Goal: Information Seeking & Learning: Find specific fact

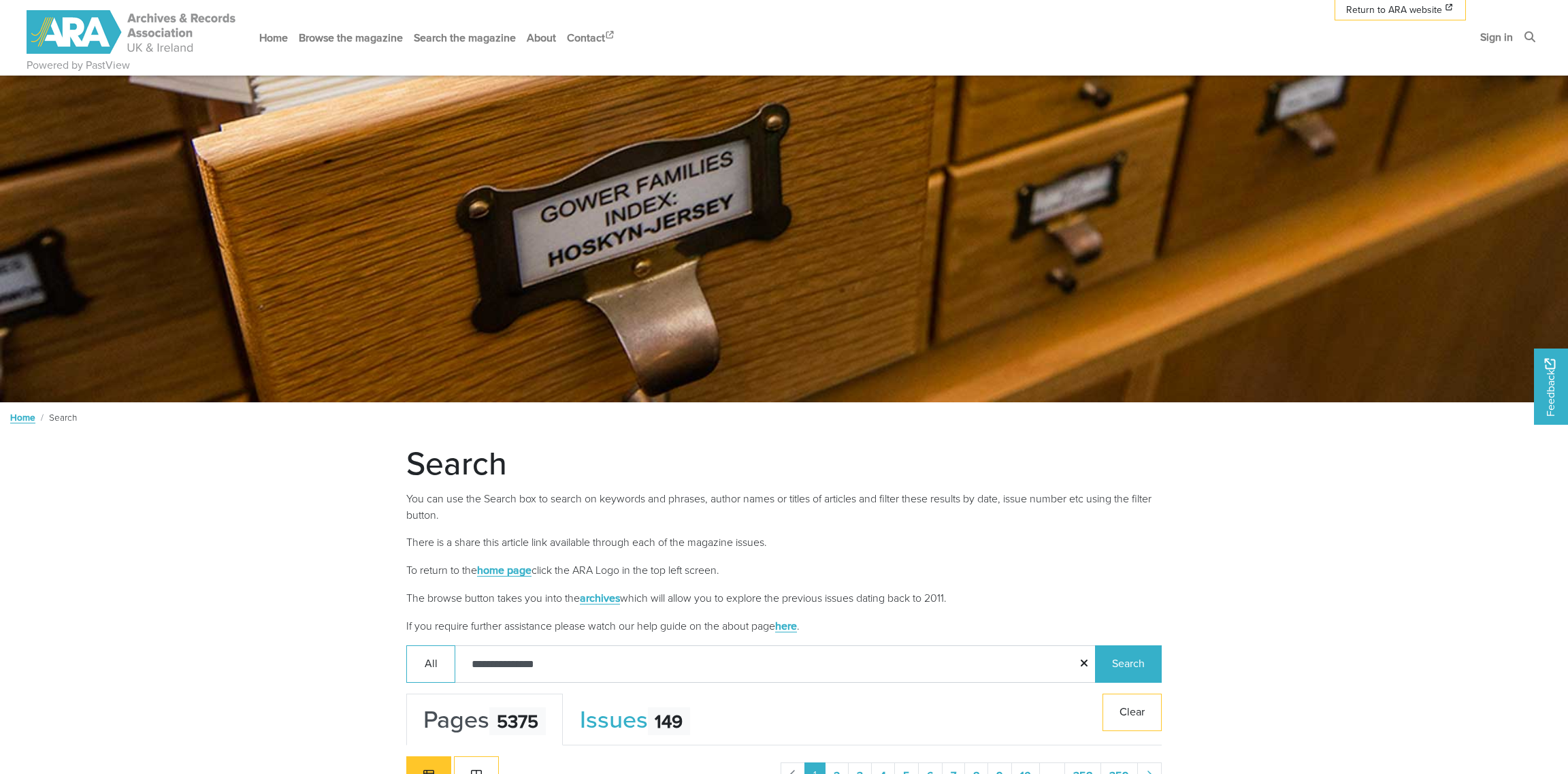
type input "**********"
click at [1095, 646] on button "Search" at bounding box center [1128, 664] width 67 height 37
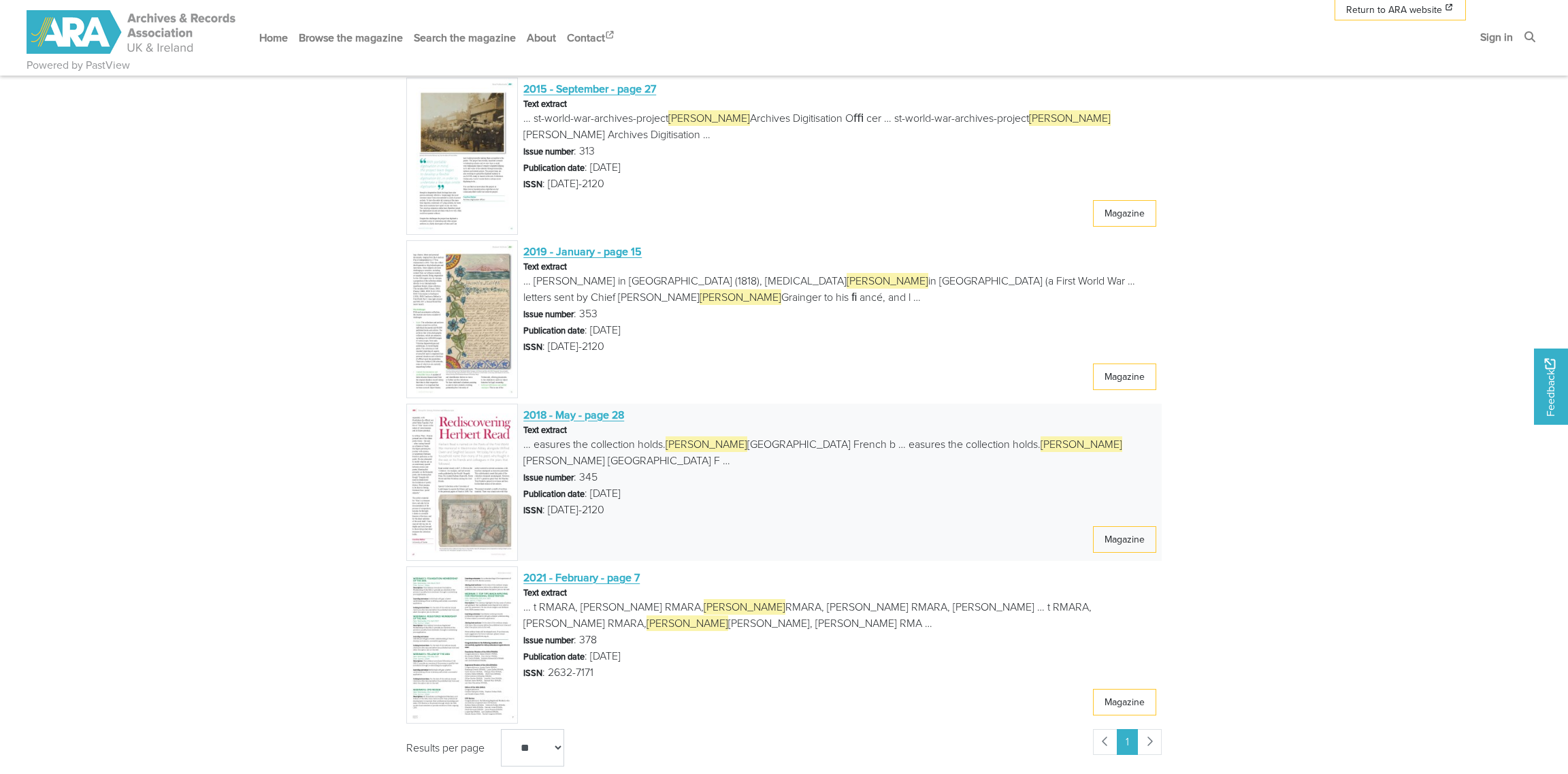
scroll to position [680, 0]
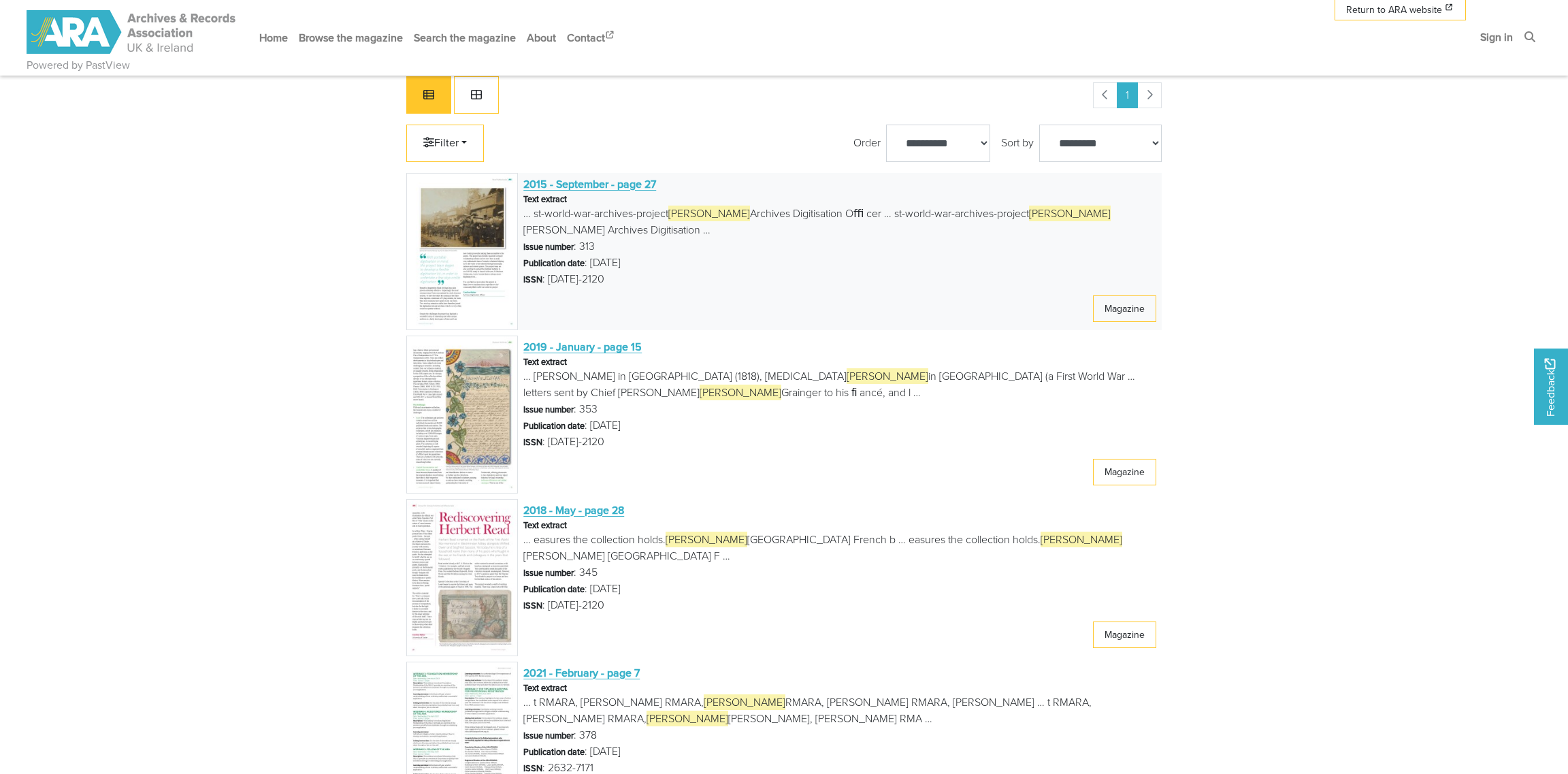
drag, startPoint x: 581, startPoint y: 181, endPoint x: 537, endPoint y: 297, distance: 124.1
click at [537, 297] on div "2015 - September - page 27 Text extract … st-world-war-archives-project Carolin…" at bounding box center [840, 251] width 644 height 157
click at [556, 177] on span "2015 - September - page 27" at bounding box center [589, 184] width 133 height 15
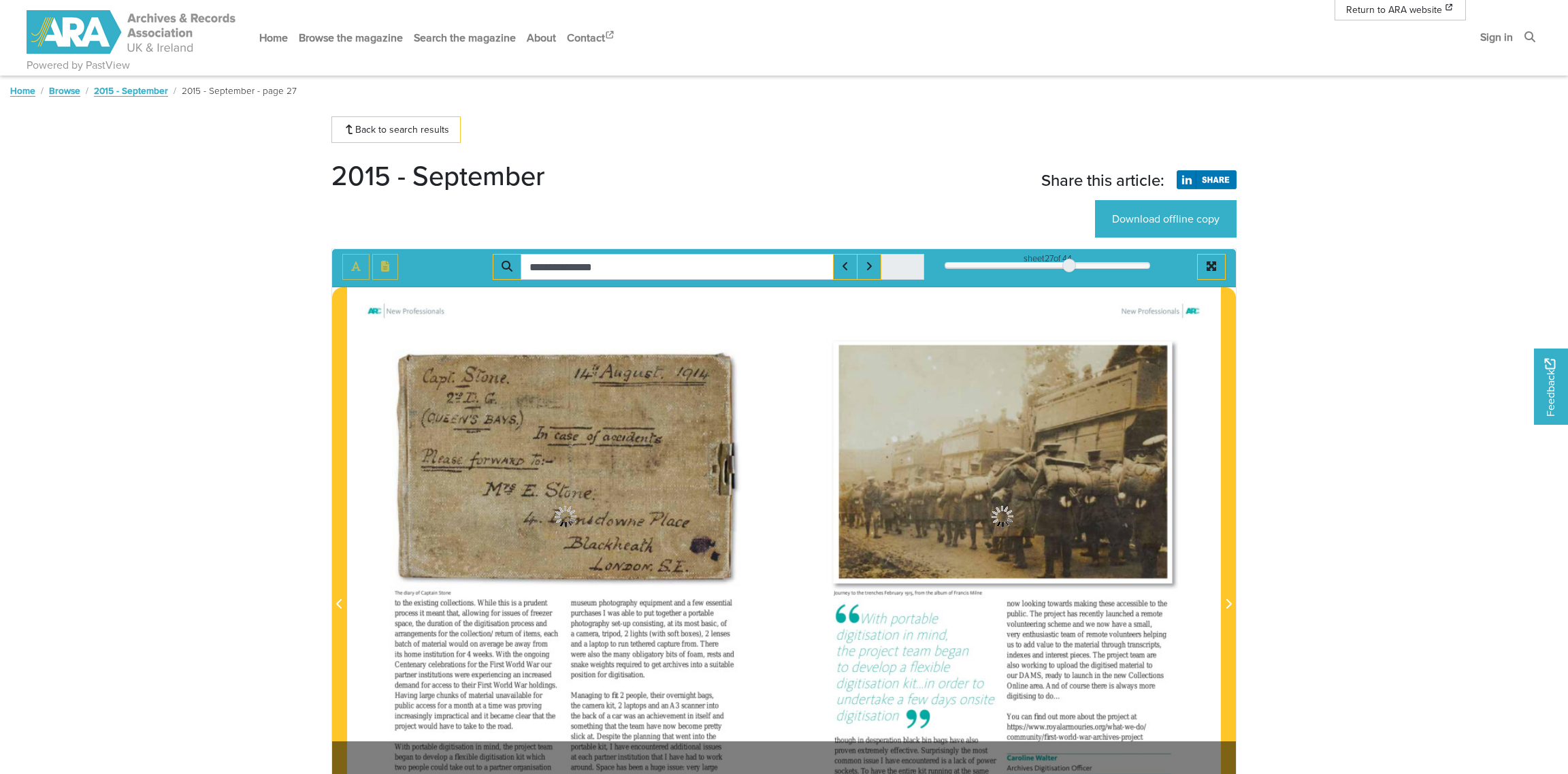
type input "**********"
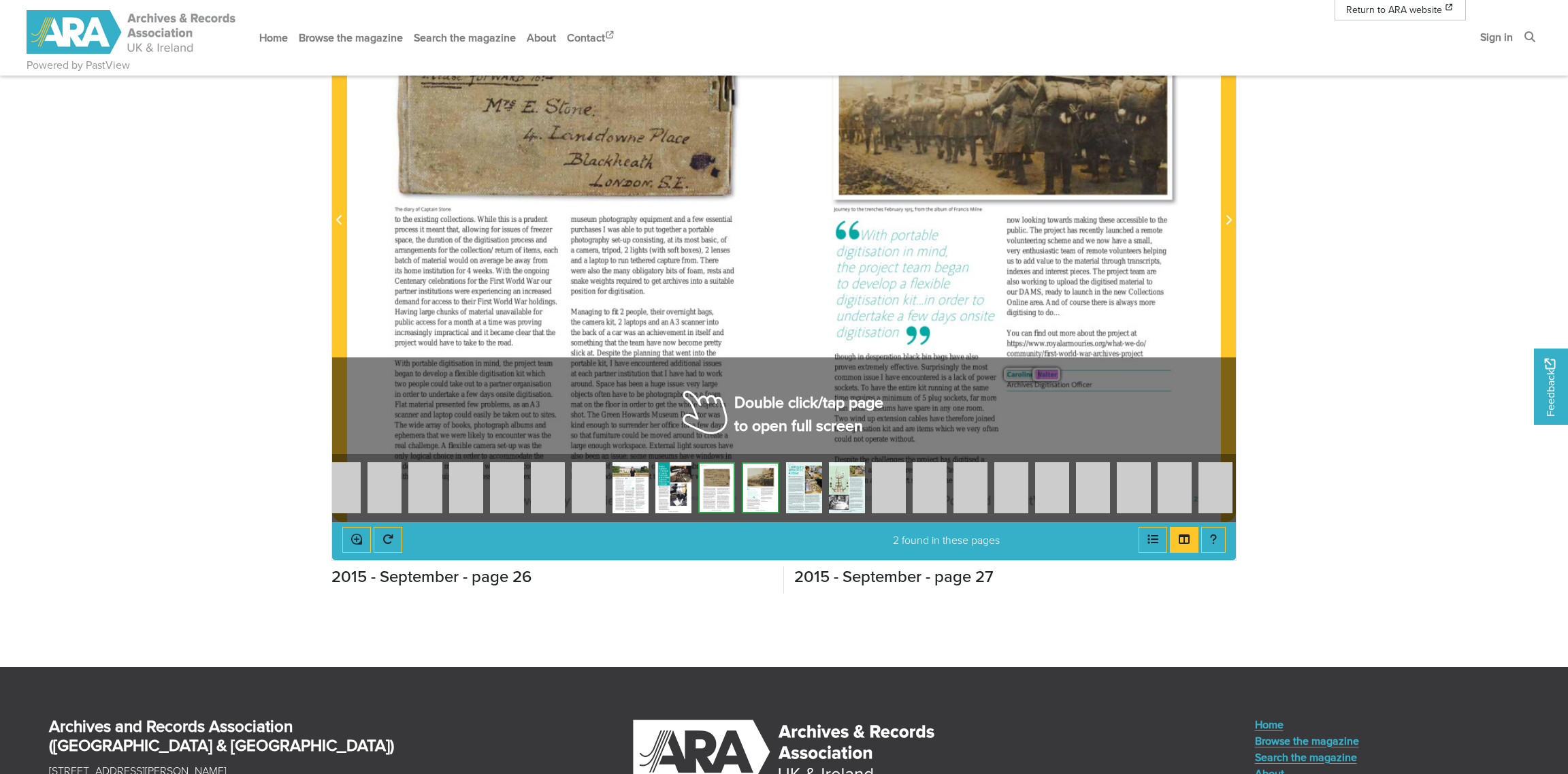
scroll to position [409, 0]
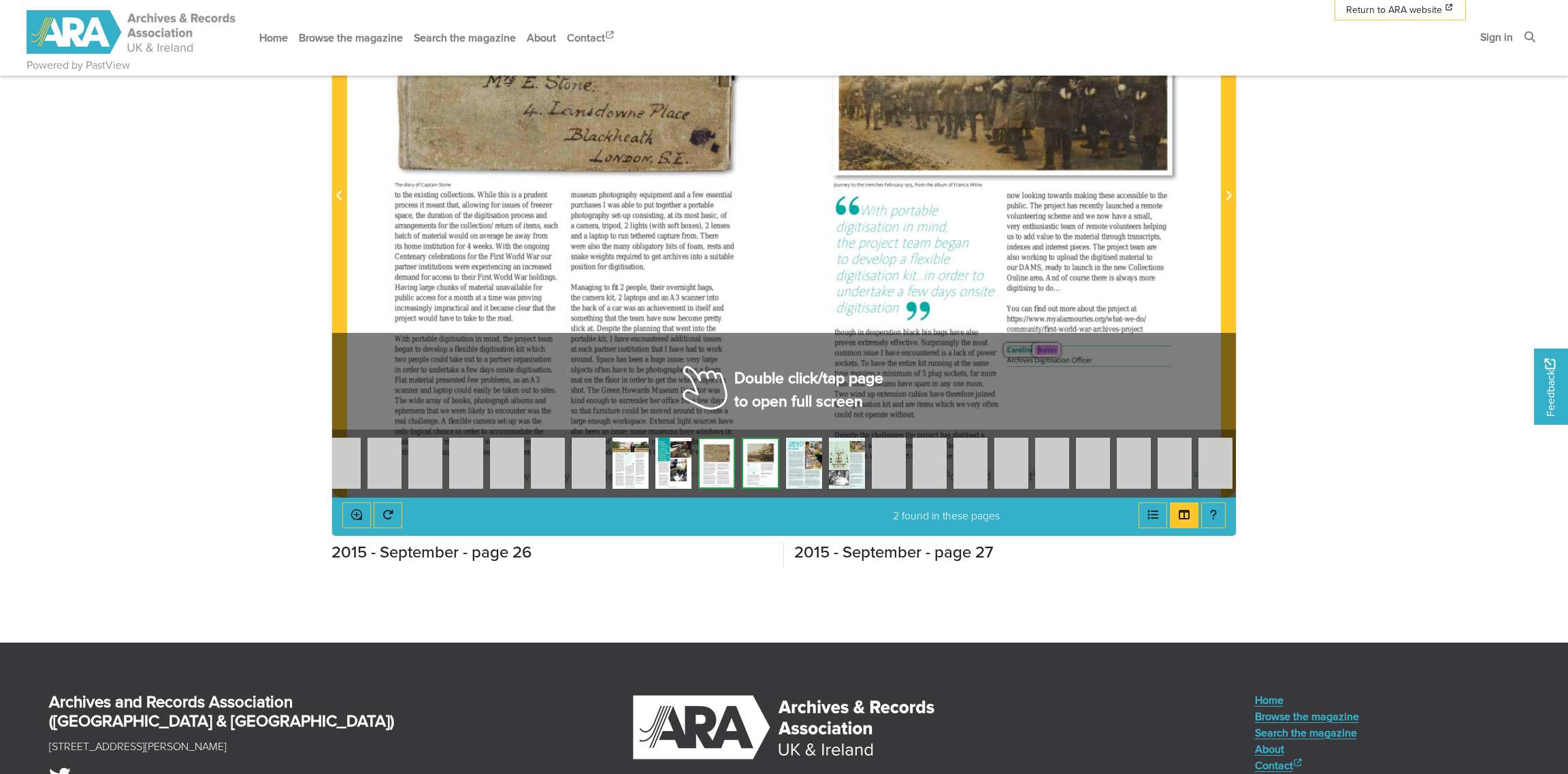
click at [679, 466] on img at bounding box center [674, 463] width 36 height 51
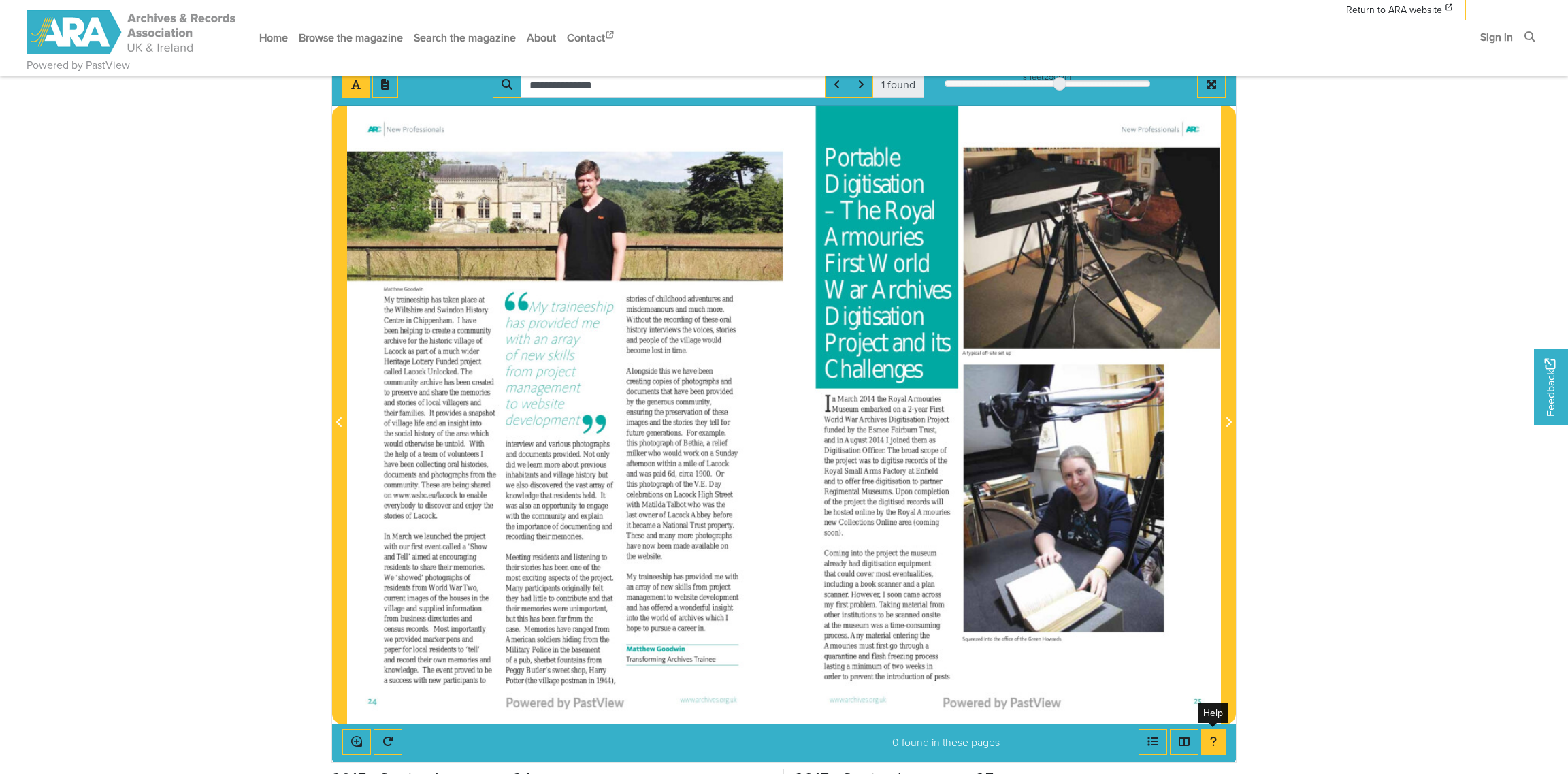
scroll to position [68, 0]
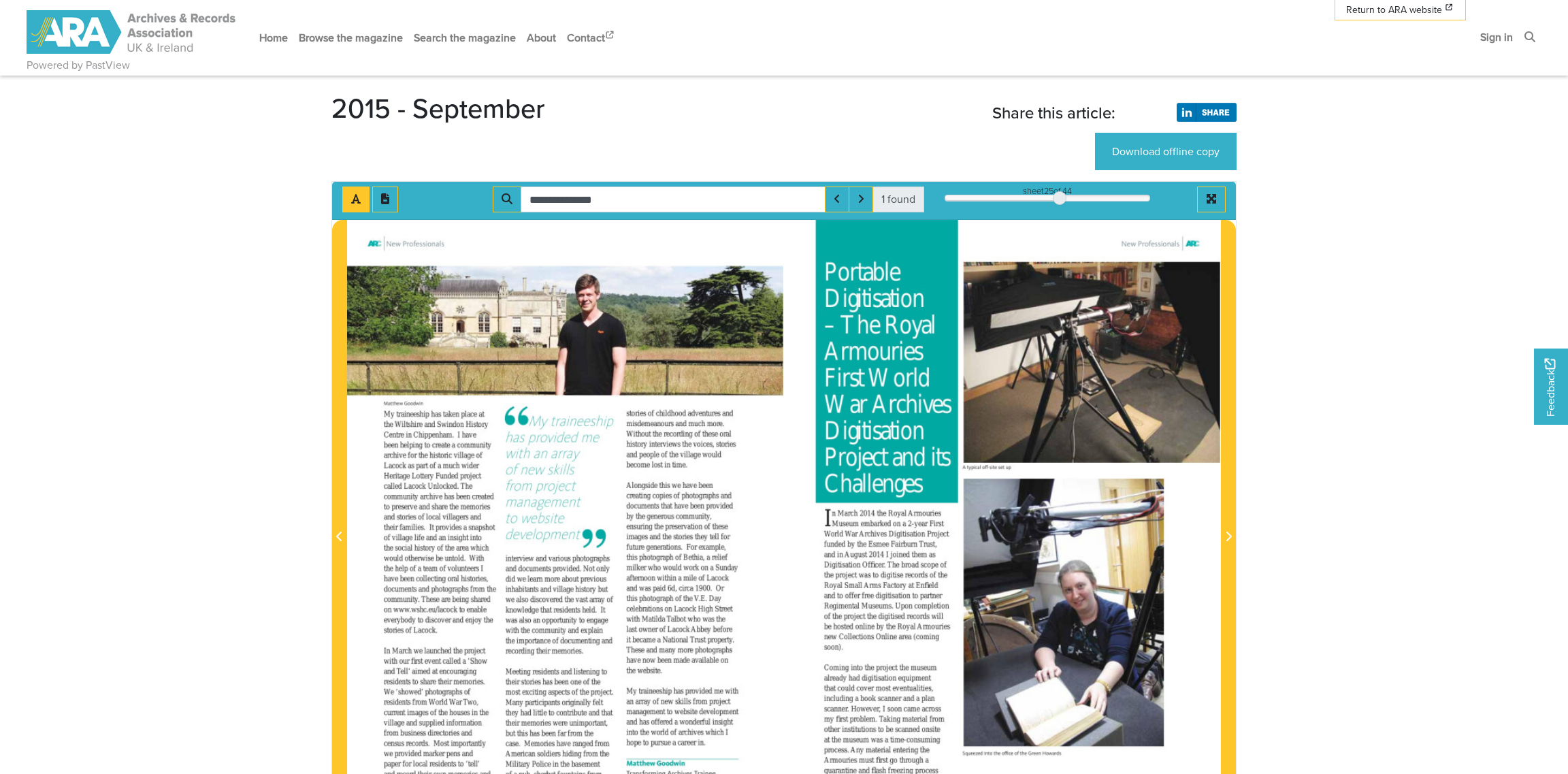
drag, startPoint x: 826, startPoint y: 270, endPoint x: 919, endPoint y: 491, distance: 239.8
click at [919, 491] on div "Portable Digitisation – The Royal Armouries First World War Archives Digitisati…" at bounding box center [887, 379] width 127 height 236
drag, startPoint x: 828, startPoint y: 267, endPoint x: 921, endPoint y: 488, distance: 239.8
click at [921, 488] on div "Portable Digitisation – The Royal Armouries First World War Archives Digitisati…" at bounding box center [887, 379] width 127 height 236
copy div "hives Digitisation Project and its Challenges"
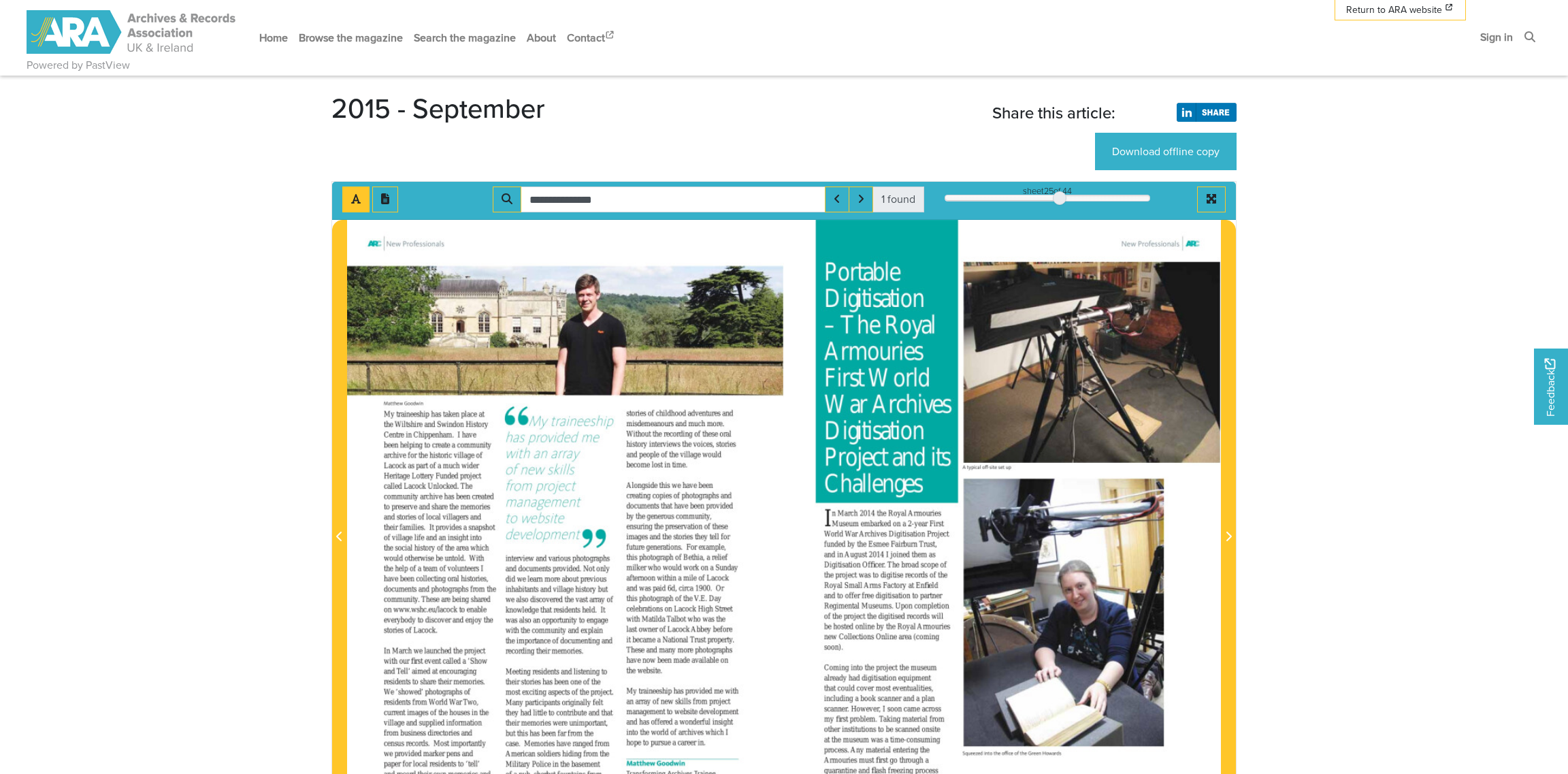
click at [825, 271] on span "Portable" at bounding box center [858, 273] width 69 height 28
drag, startPoint x: 826, startPoint y: 269, endPoint x: 868, endPoint y: 405, distance: 142.3
click at [868, 405] on div "Portable Digitisation – The Royal Armouries First World War Archives Digitisati…" at bounding box center [887, 379] width 127 height 236
click at [830, 262] on span "Portable" at bounding box center [858, 273] width 69 height 28
drag, startPoint x: 830, startPoint y: 269, endPoint x: 920, endPoint y: 360, distance: 128.0
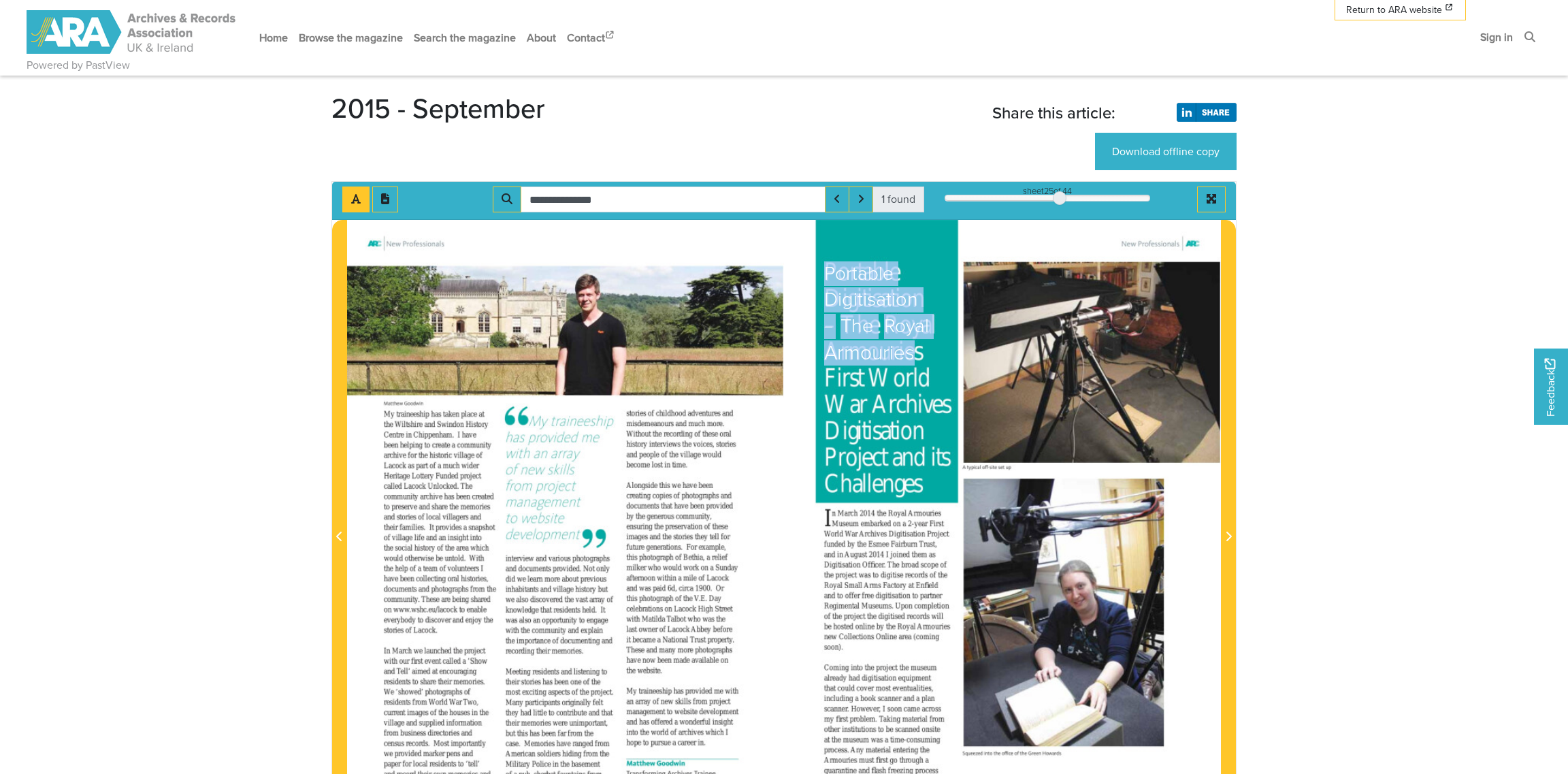
click at [920, 360] on div "Portable Digitisation – The Royal Armouries First World War Archives Digitisati…" at bounding box center [887, 379] width 127 height 236
copy div "Portable Digitisation – The Royal Armouries"
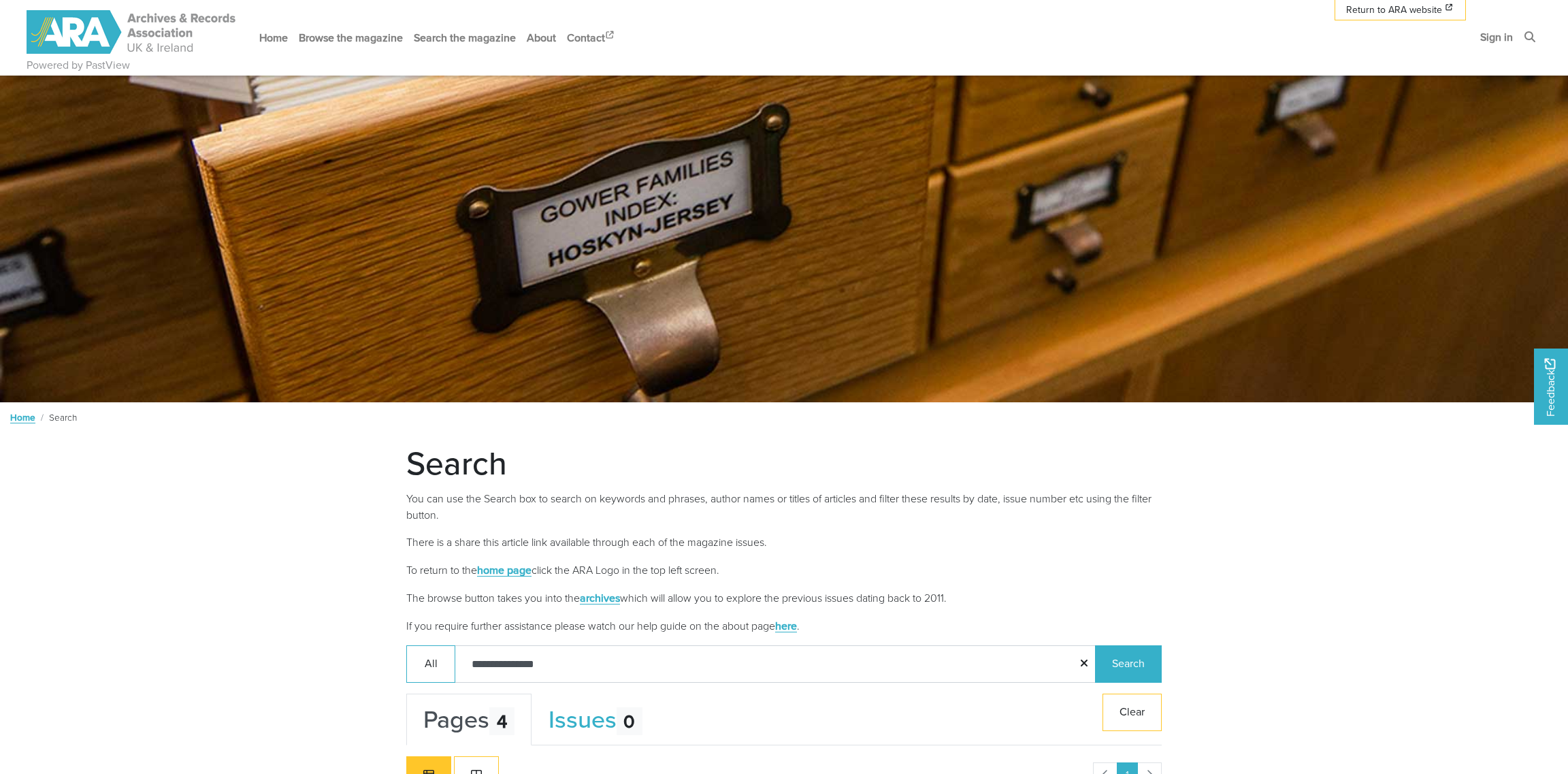
scroll to position [656, 0]
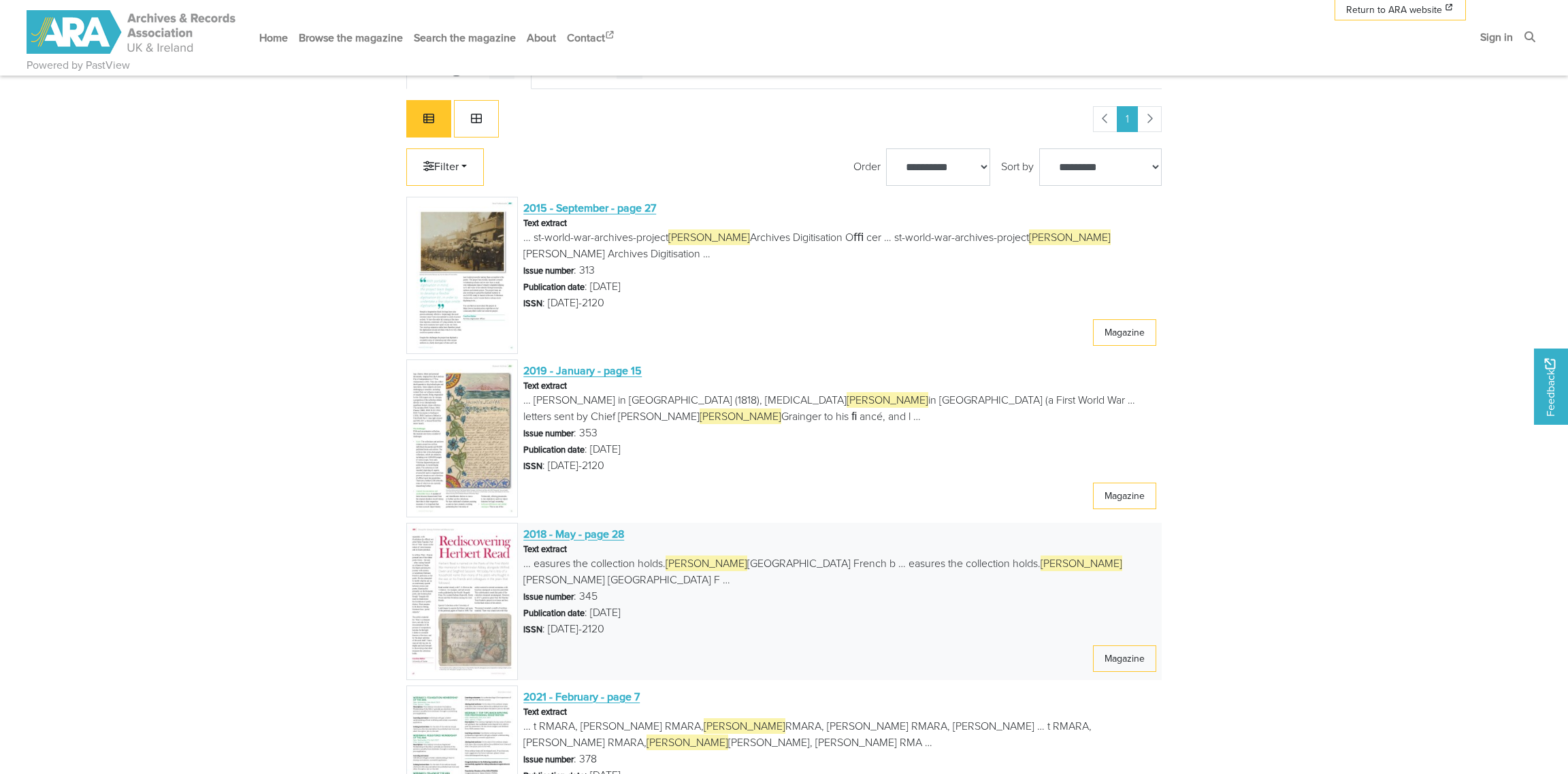
click at [607, 534] on span "2018 - May - page 28" at bounding box center [573, 534] width 101 height 15
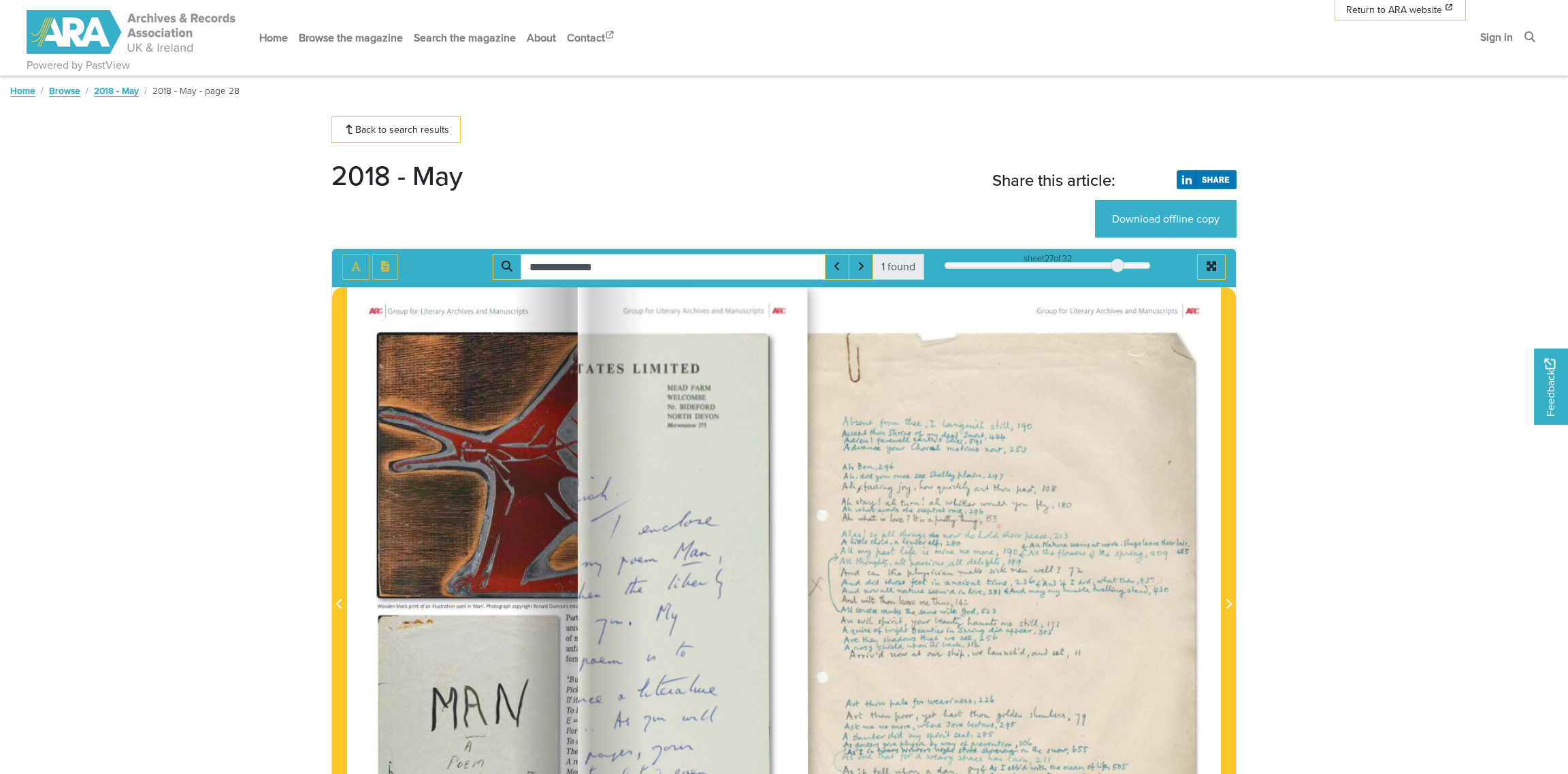
click at [1118, 267] on div at bounding box center [1118, 266] width 14 height 14
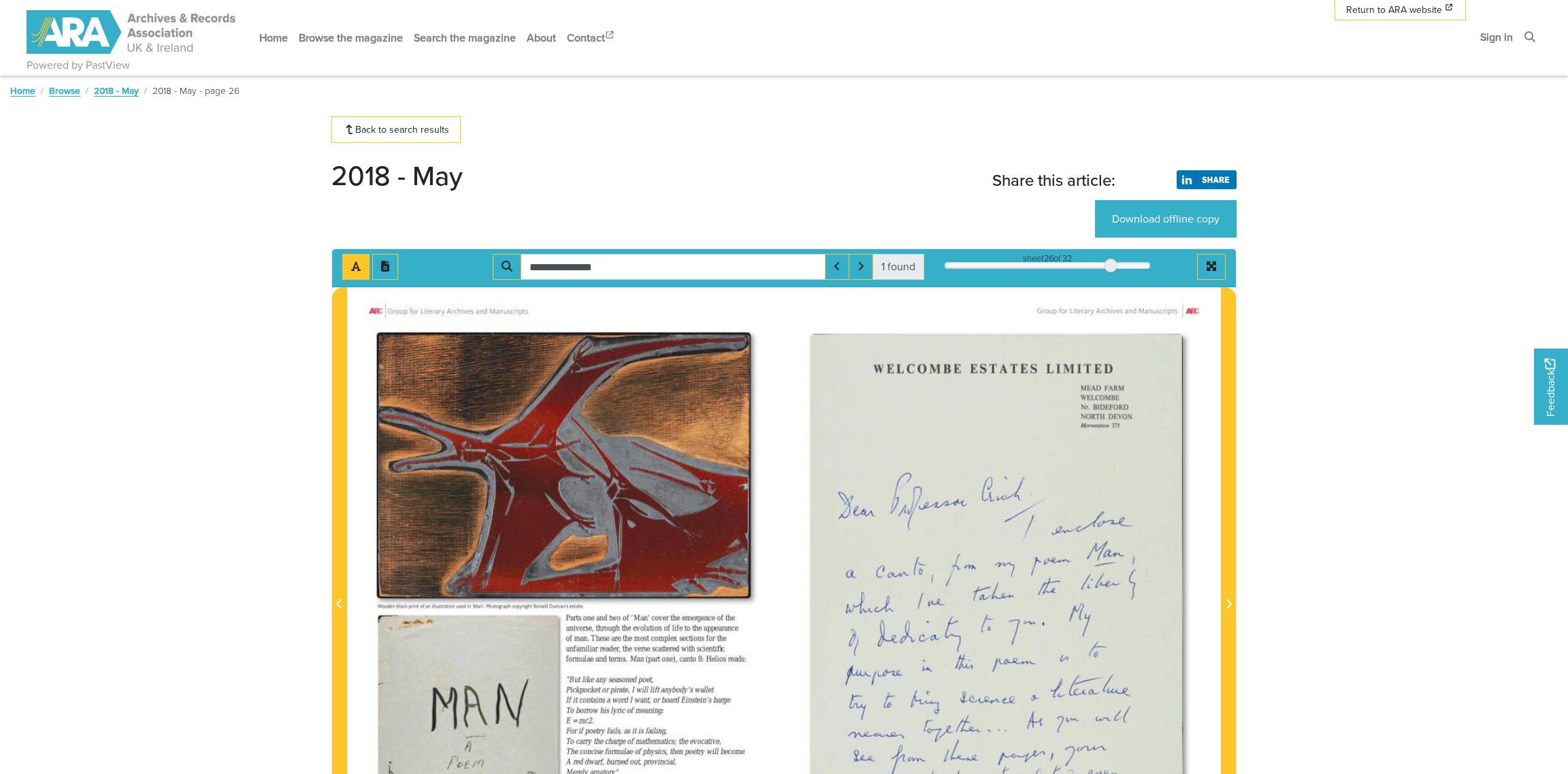
drag, startPoint x: 1118, startPoint y: 267, endPoint x: 1109, endPoint y: 266, distance: 9.1
click at [1109, 266] on div at bounding box center [1111, 266] width 14 height 14
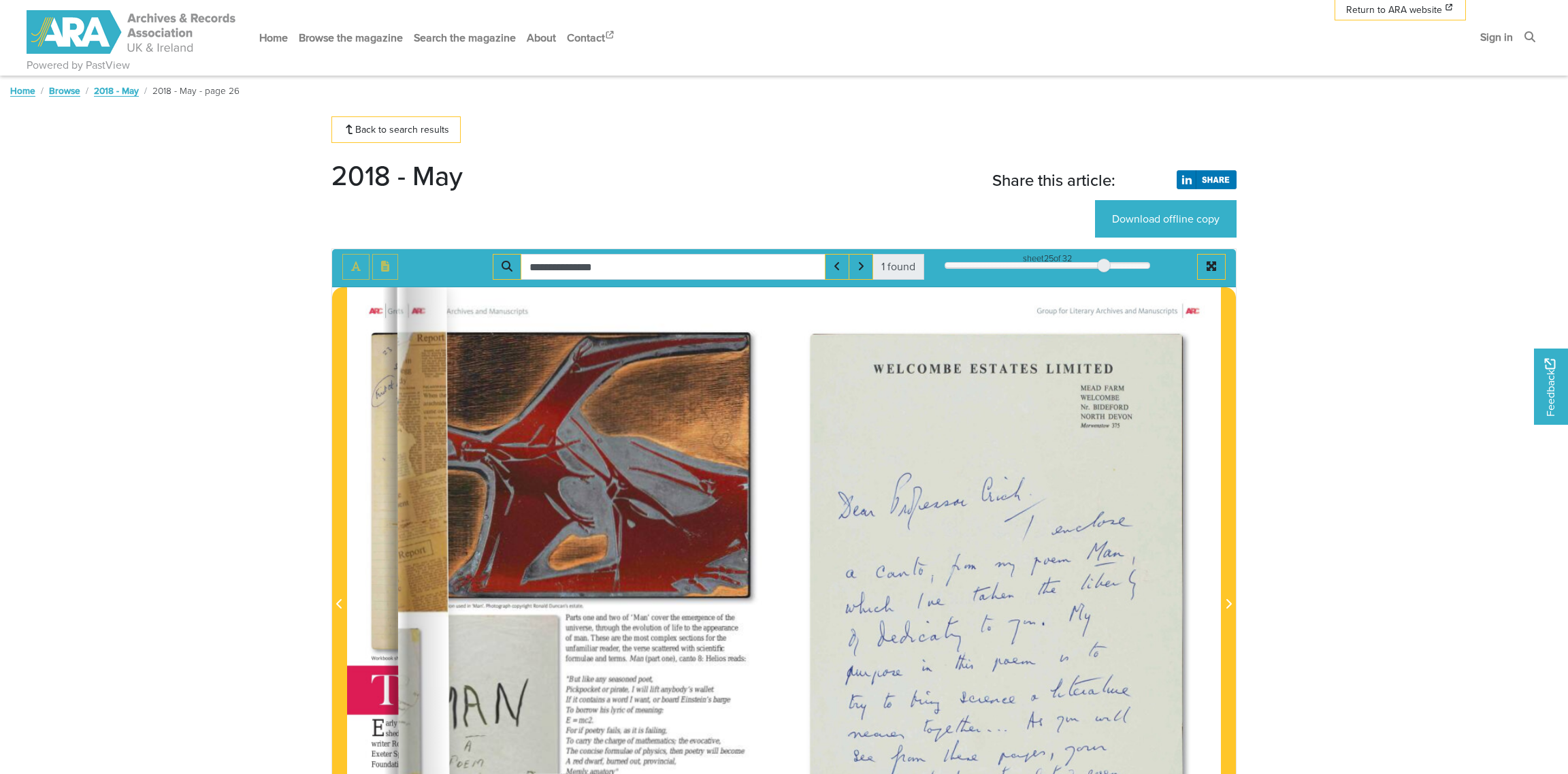
click at [1106, 266] on div at bounding box center [1104, 266] width 14 height 14
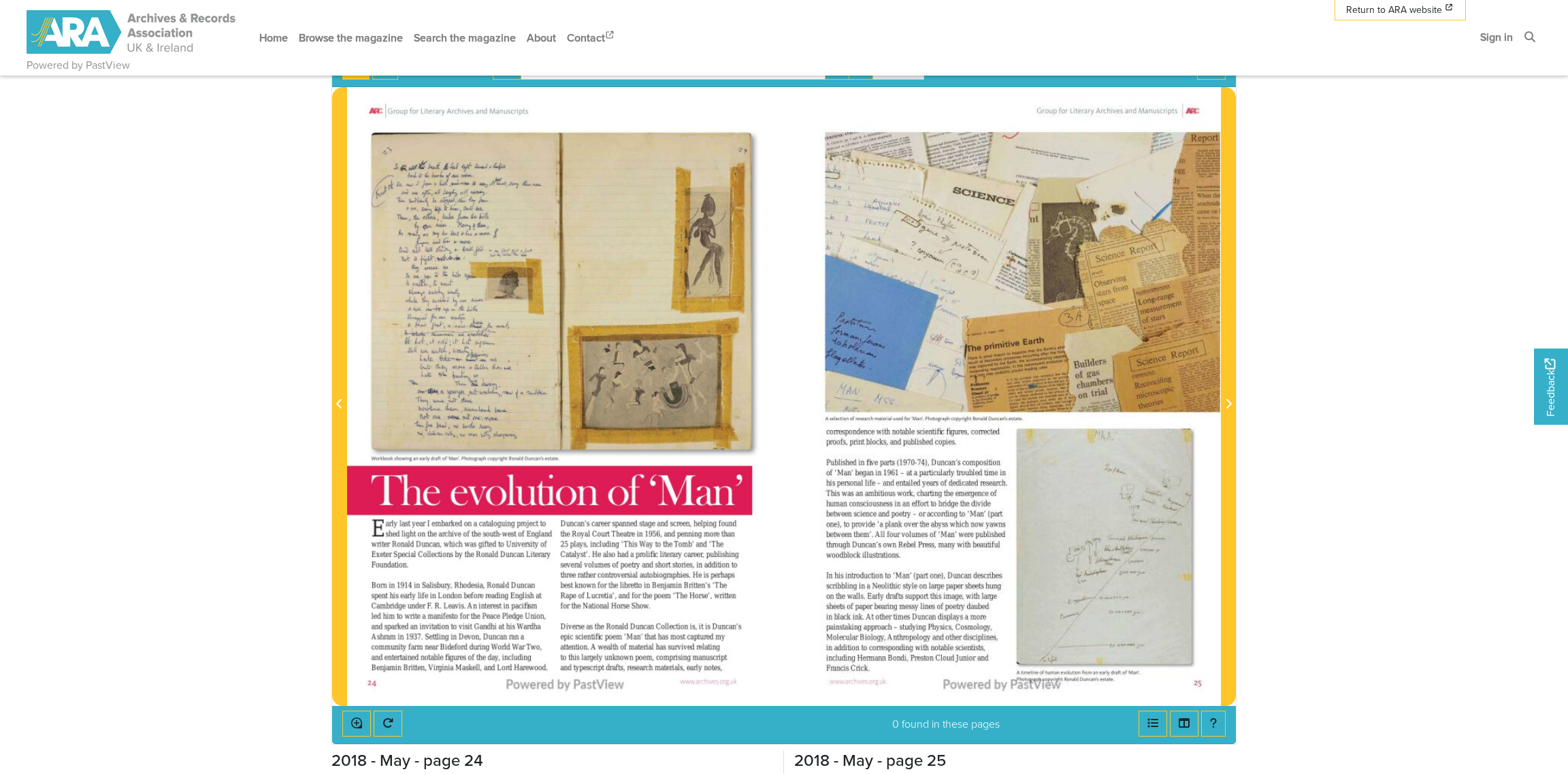
scroll to position [204, 0]
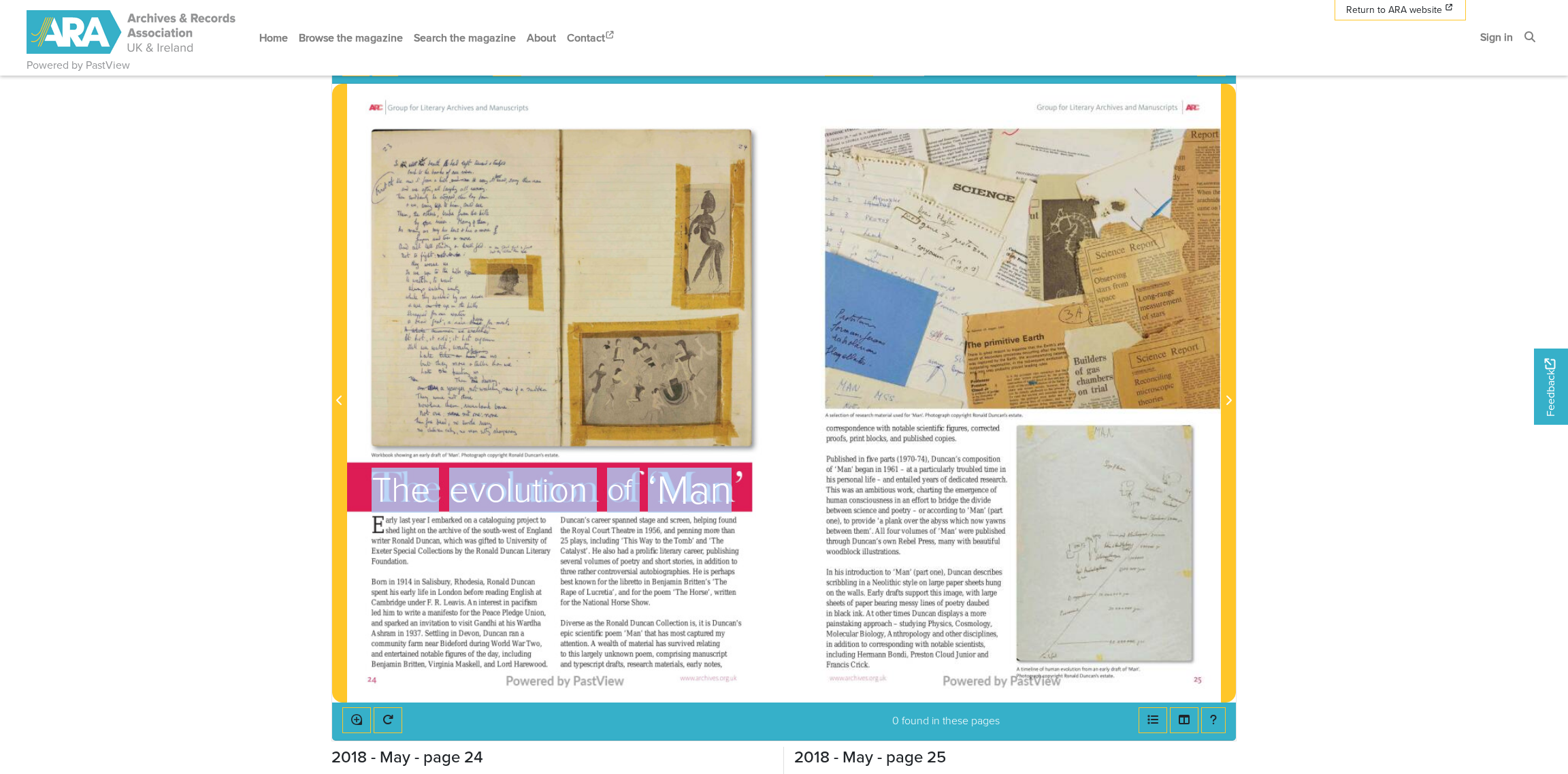
drag, startPoint x: 732, startPoint y: 491, endPoint x: 371, endPoint y: 493, distance: 361.0
click at [371, 493] on div "The evolution of ‘Man’" at bounding box center [558, 490] width 374 height 45
copy div "The evolution of ‘Man"
